Goal: Information Seeking & Learning: Learn about a topic

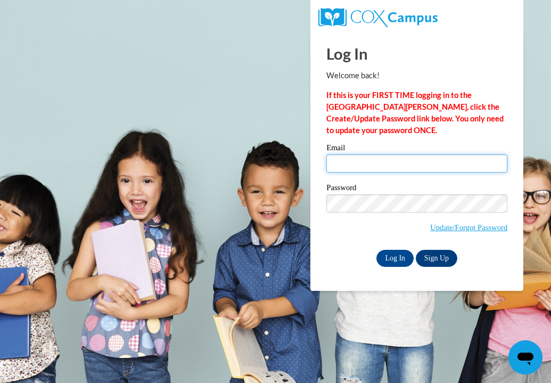
type input "[EMAIL_ADDRESS][DOMAIN_NAME]"
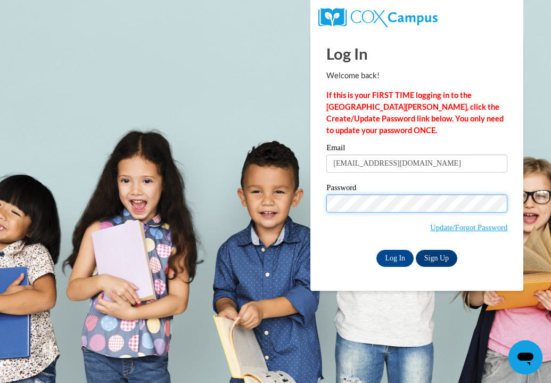
click at [395, 256] on input "Log In" at bounding box center [395, 258] width 37 height 17
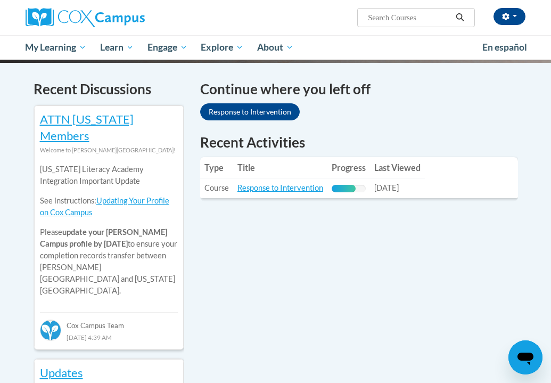
scroll to position [320, 0]
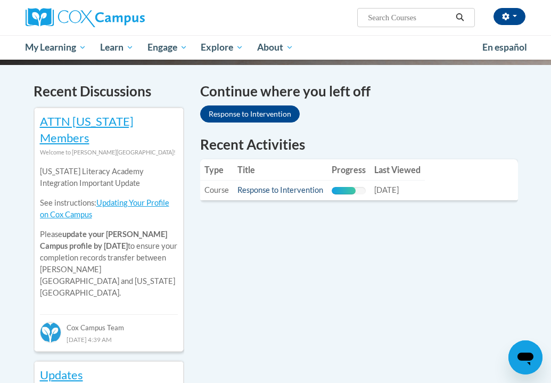
click at [279, 185] on link "Response to Intervention" at bounding box center [281, 189] width 86 height 9
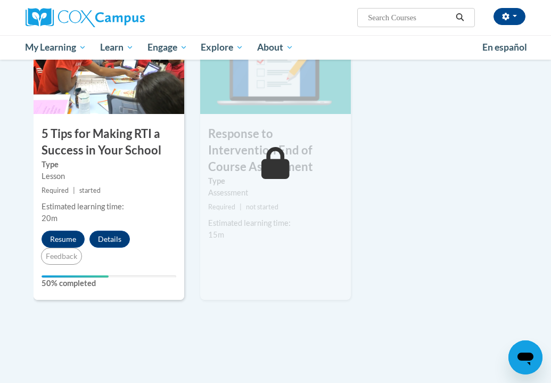
scroll to position [587, 0]
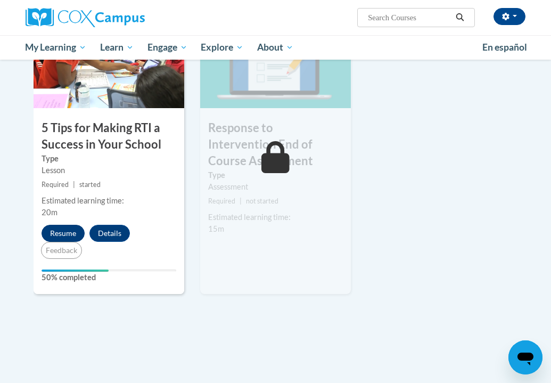
click at [64, 225] on button "Resume" at bounding box center [63, 233] width 43 height 17
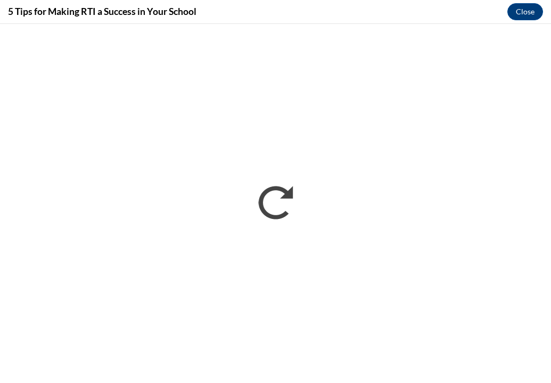
scroll to position [0, 0]
